Goal: Find specific page/section: Find specific page/section

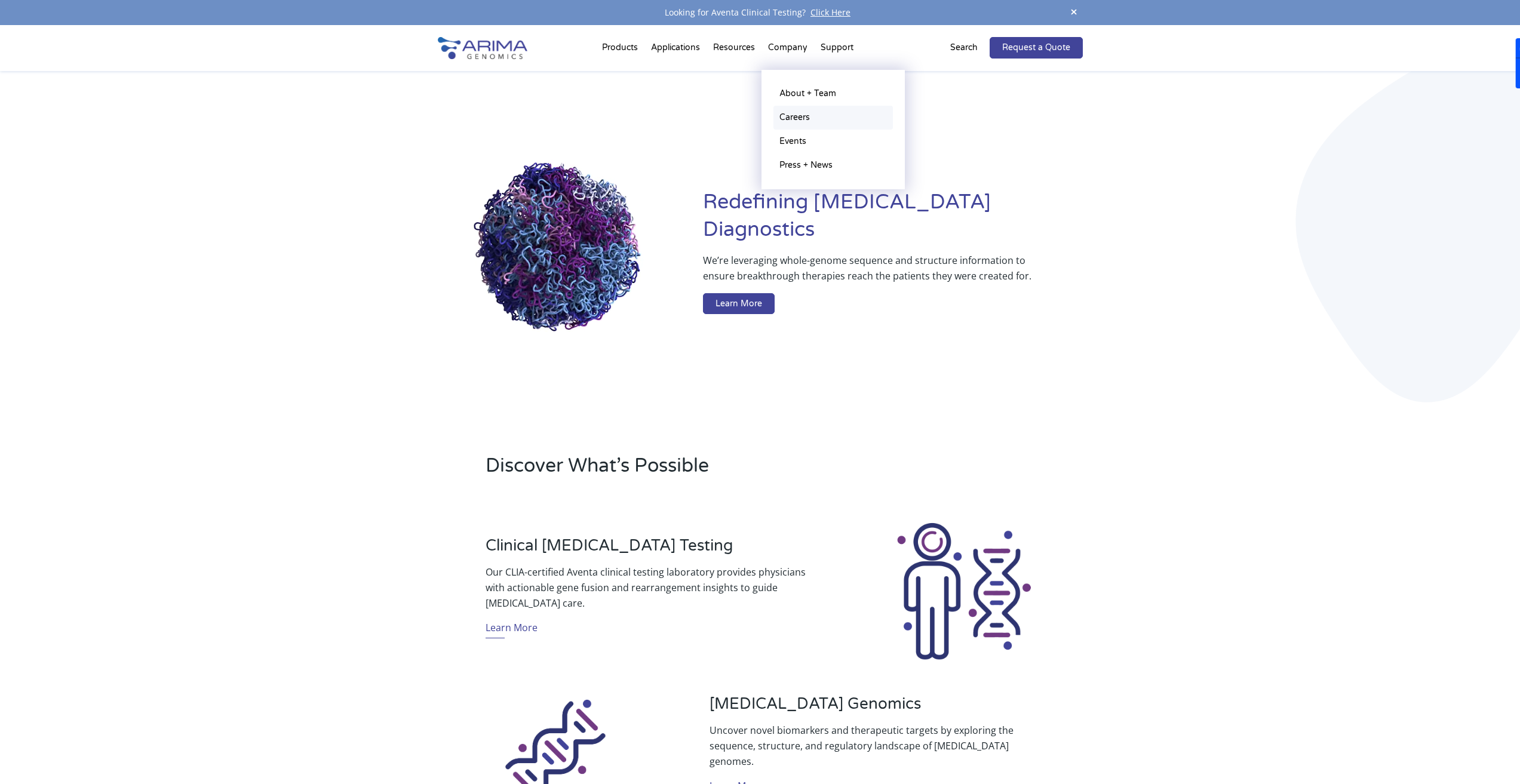
click at [790, 112] on link "Careers" at bounding box center [833, 118] width 120 height 24
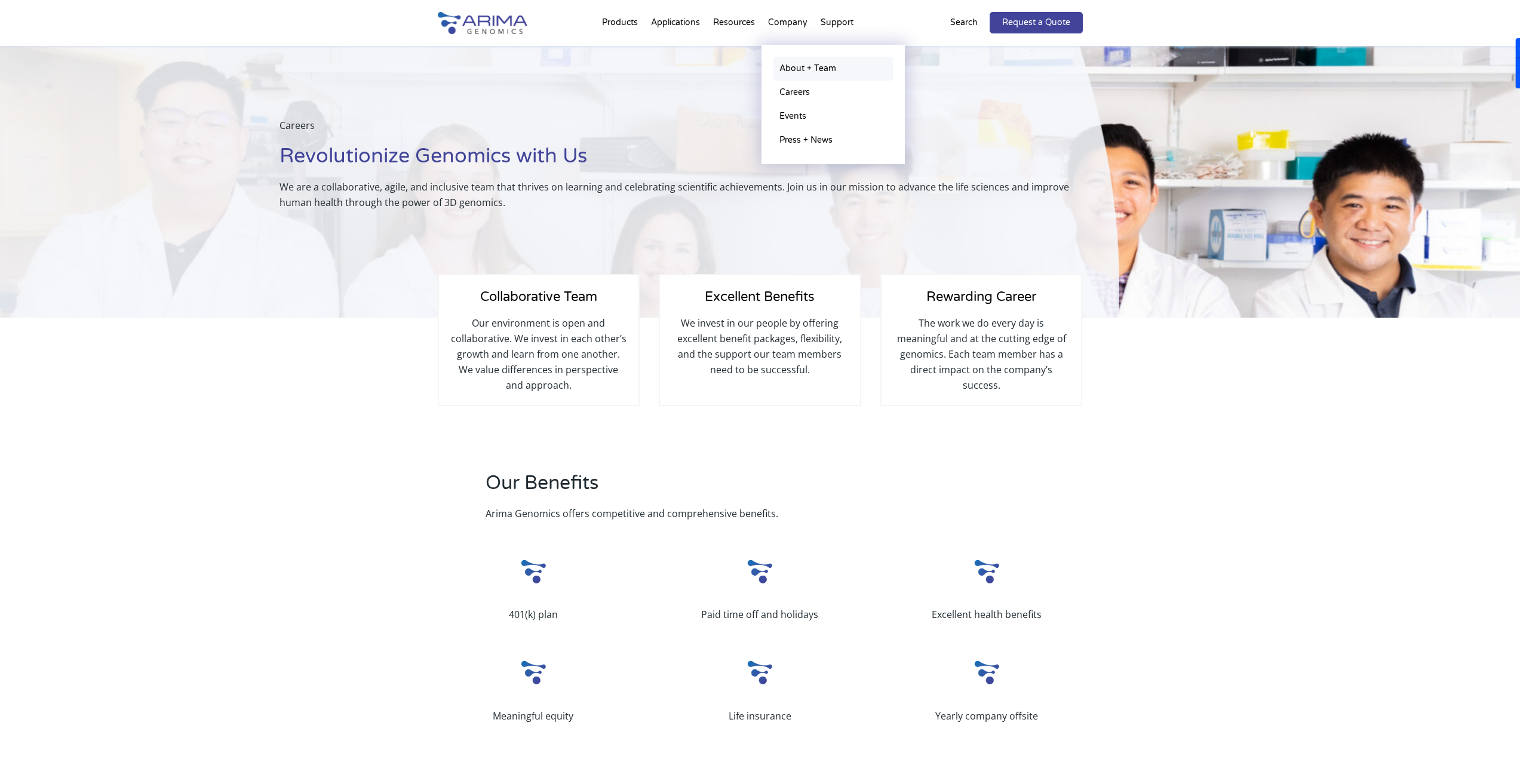
click at [799, 66] on link "About + Team" at bounding box center [833, 68] width 120 height 24
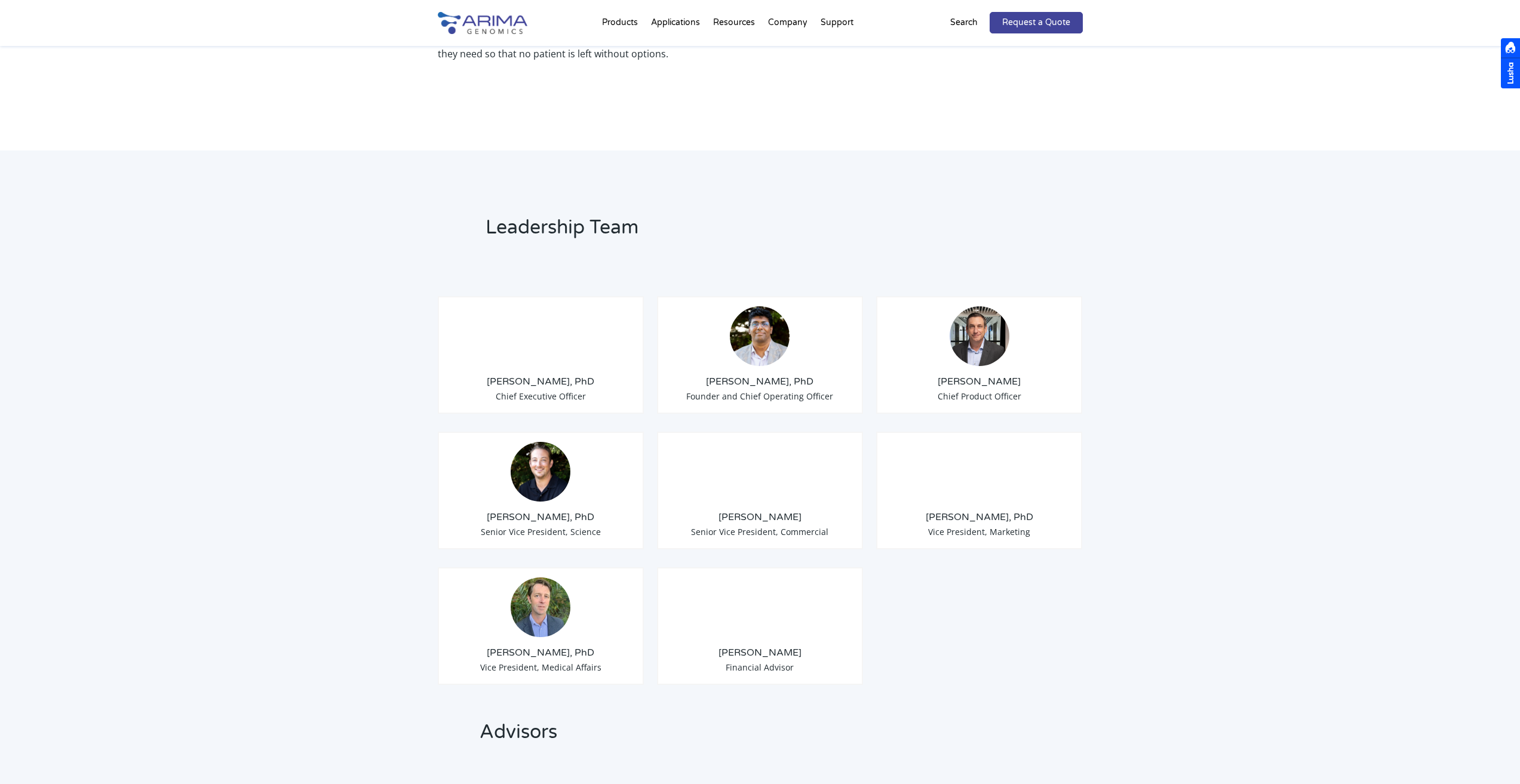
scroll to position [716, 0]
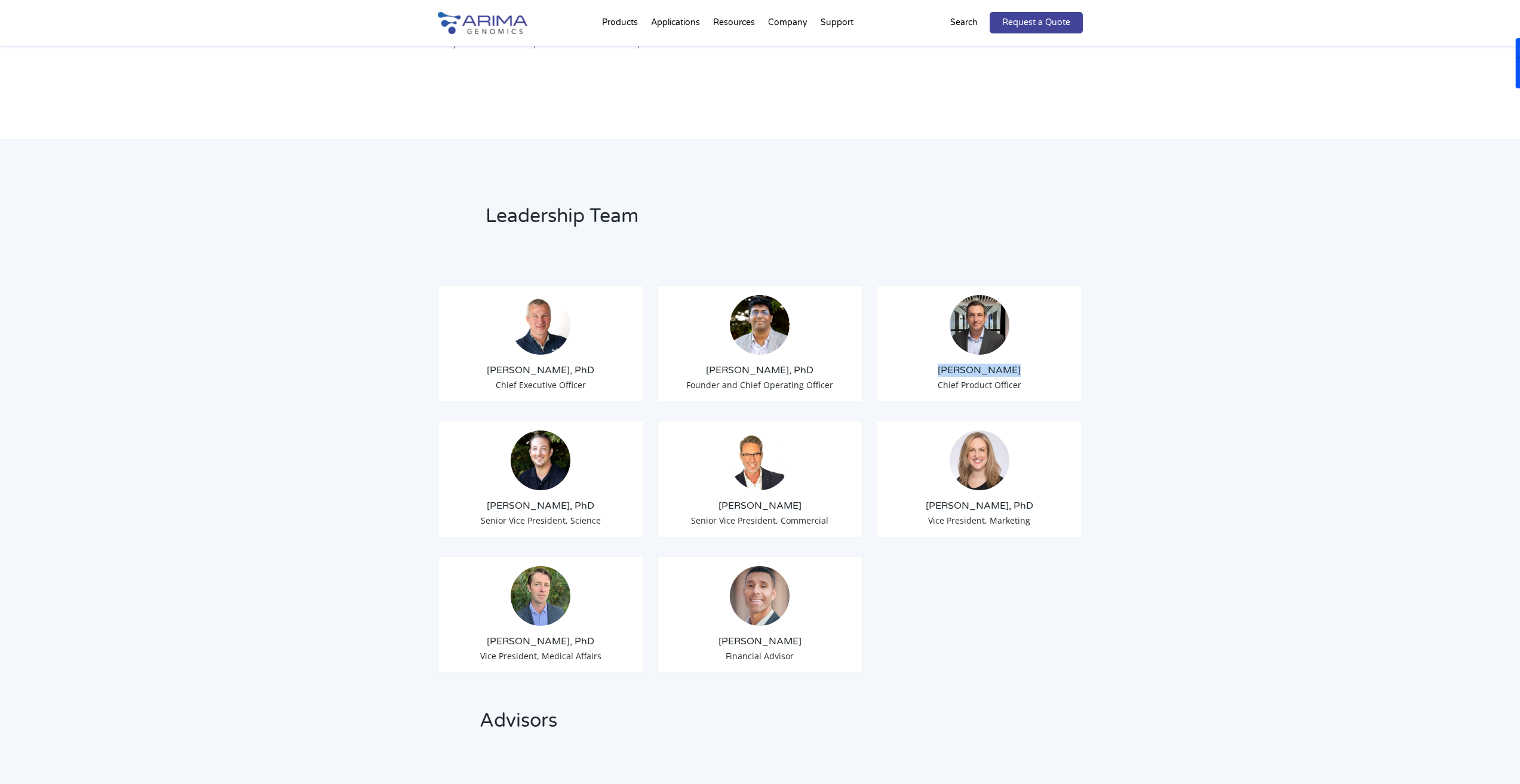
drag, startPoint x: 1011, startPoint y: 357, endPoint x: 951, endPoint y: 357, distance: 60.0
click at [951, 363] on h3 "Chris Roberts" at bounding box center [979, 370] width 186 height 13
copy h3 "Chris Roberts"
